Goal: Information Seeking & Learning: Learn about a topic

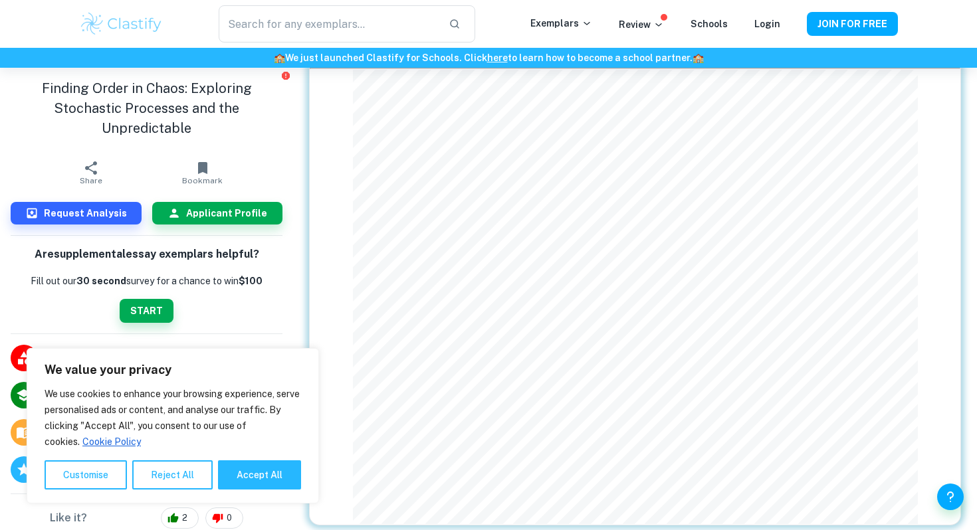
scroll to position [1056, 0]
click at [345, 198] on div "6 The Stanford community is deeply curious and driven to learn in and out of th…" at bounding box center [635, 264] width 652 height 517
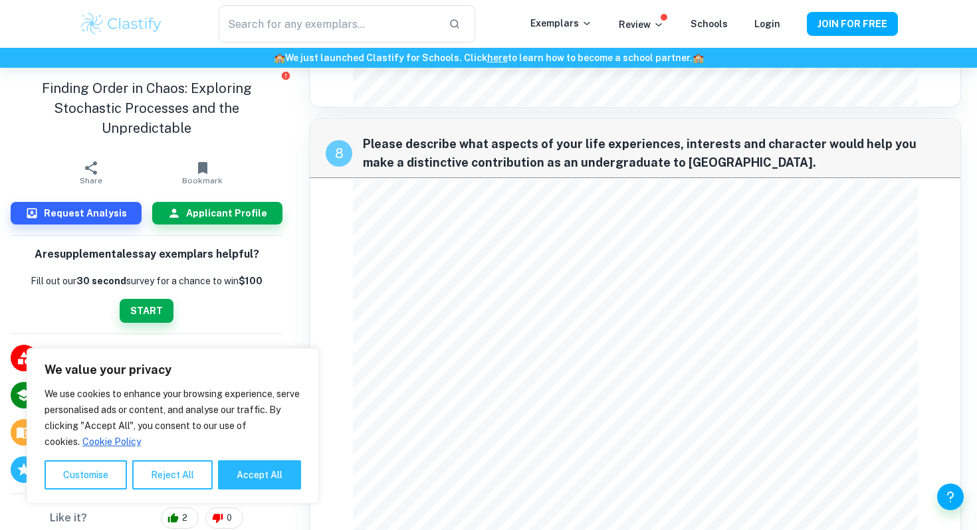
scroll to position [2179, 0]
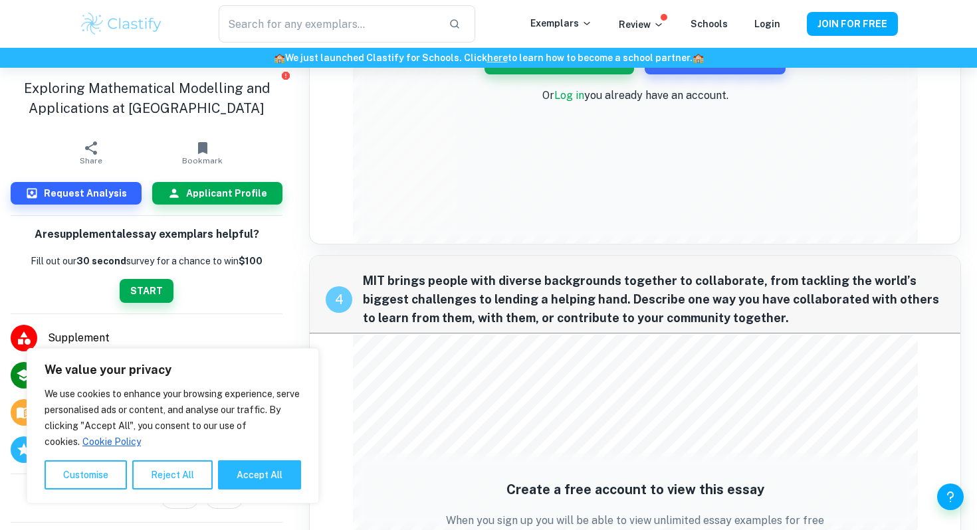
scroll to position [978, 0]
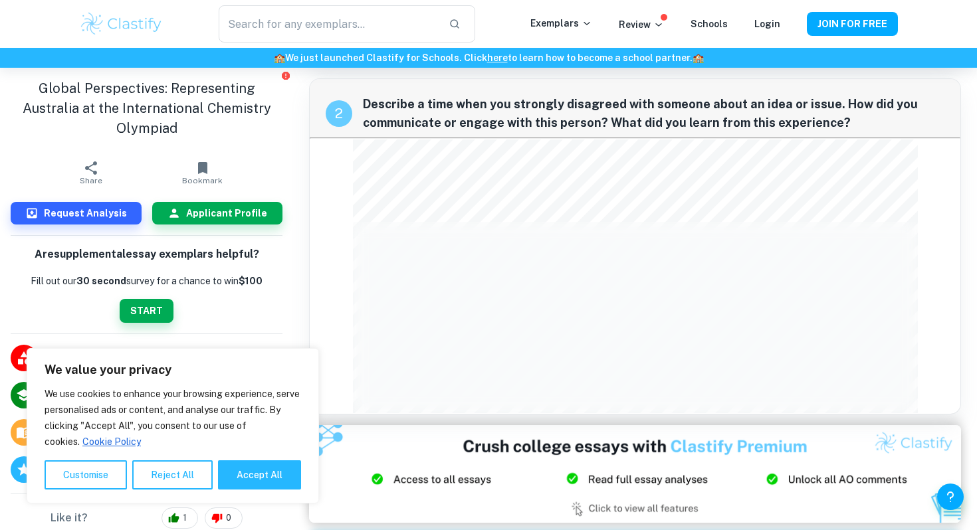
scroll to position [372, 0]
